Goal: Information Seeking & Learning: Learn about a topic

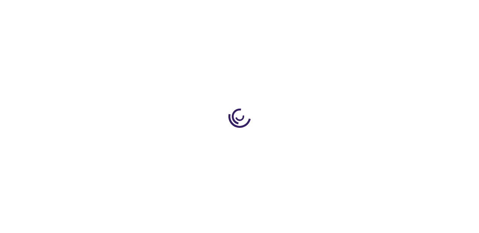
type input "0"
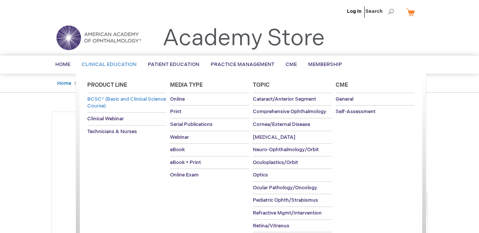
click at [108, 105] on span "BCSC® (Basic and Clinical Science Course)" at bounding box center [126, 102] width 79 height 13
